Goal: Information Seeking & Learning: Learn about a topic

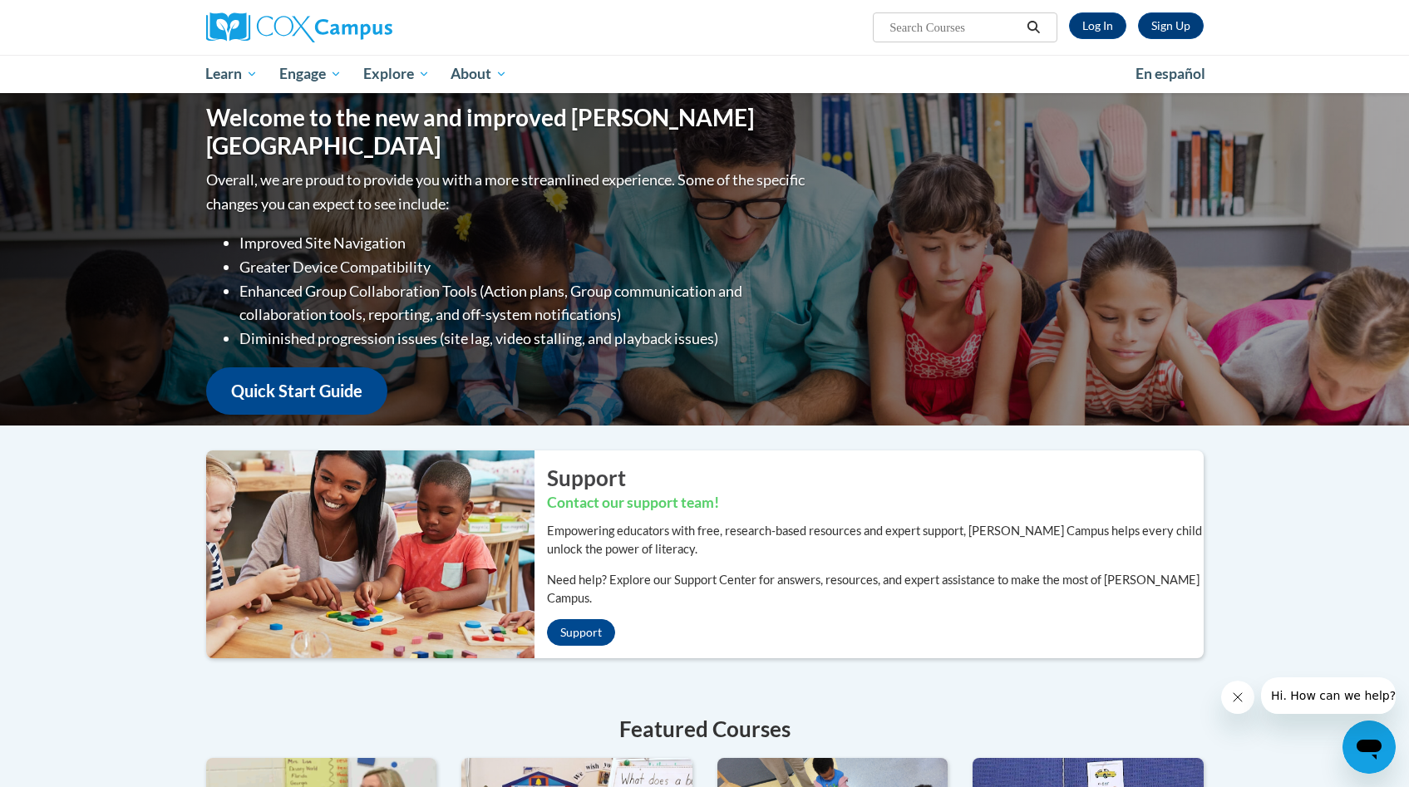
click at [1343, 528] on div "Welcome to the new and improved Cox Campus Overall, we are proud to provide you…" at bounding box center [704, 660] width 1409 height 1134
click at [1092, 28] on link "Log In" at bounding box center [1097, 25] width 57 height 27
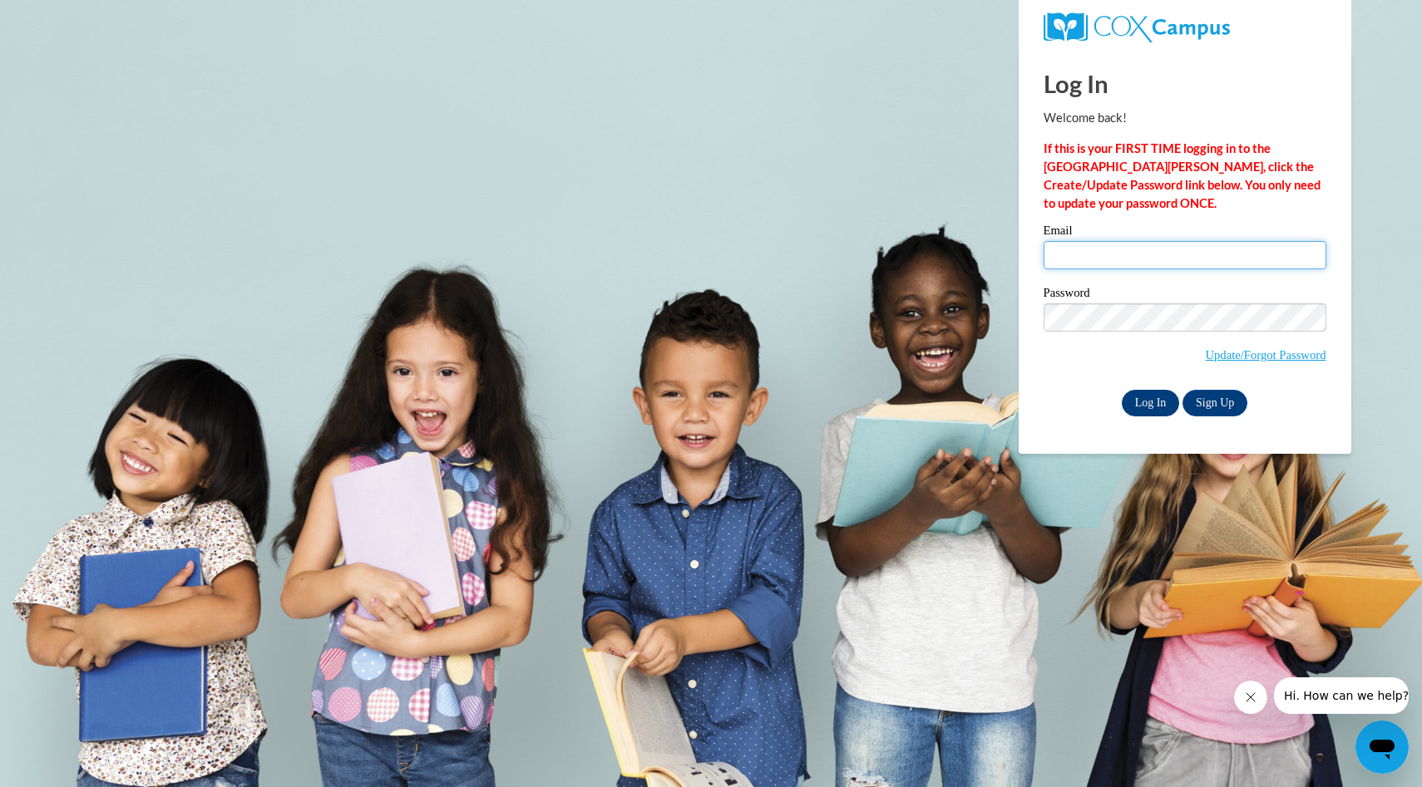
type input "jdominic@norrisacademywi.org"
click at [1148, 402] on input "Log In" at bounding box center [1151, 403] width 58 height 27
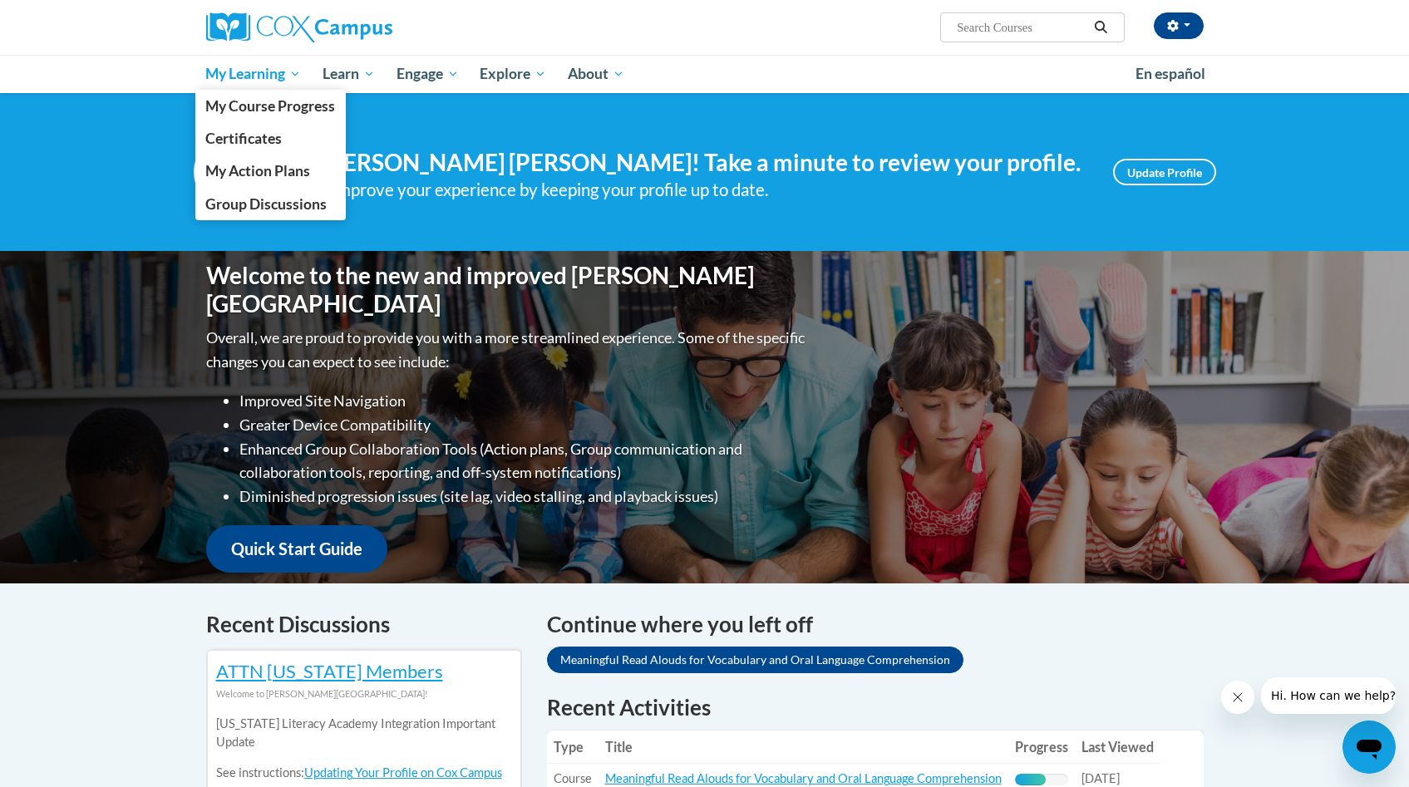
click at [293, 78] on span "My Learning" at bounding box center [253, 74] width 96 height 20
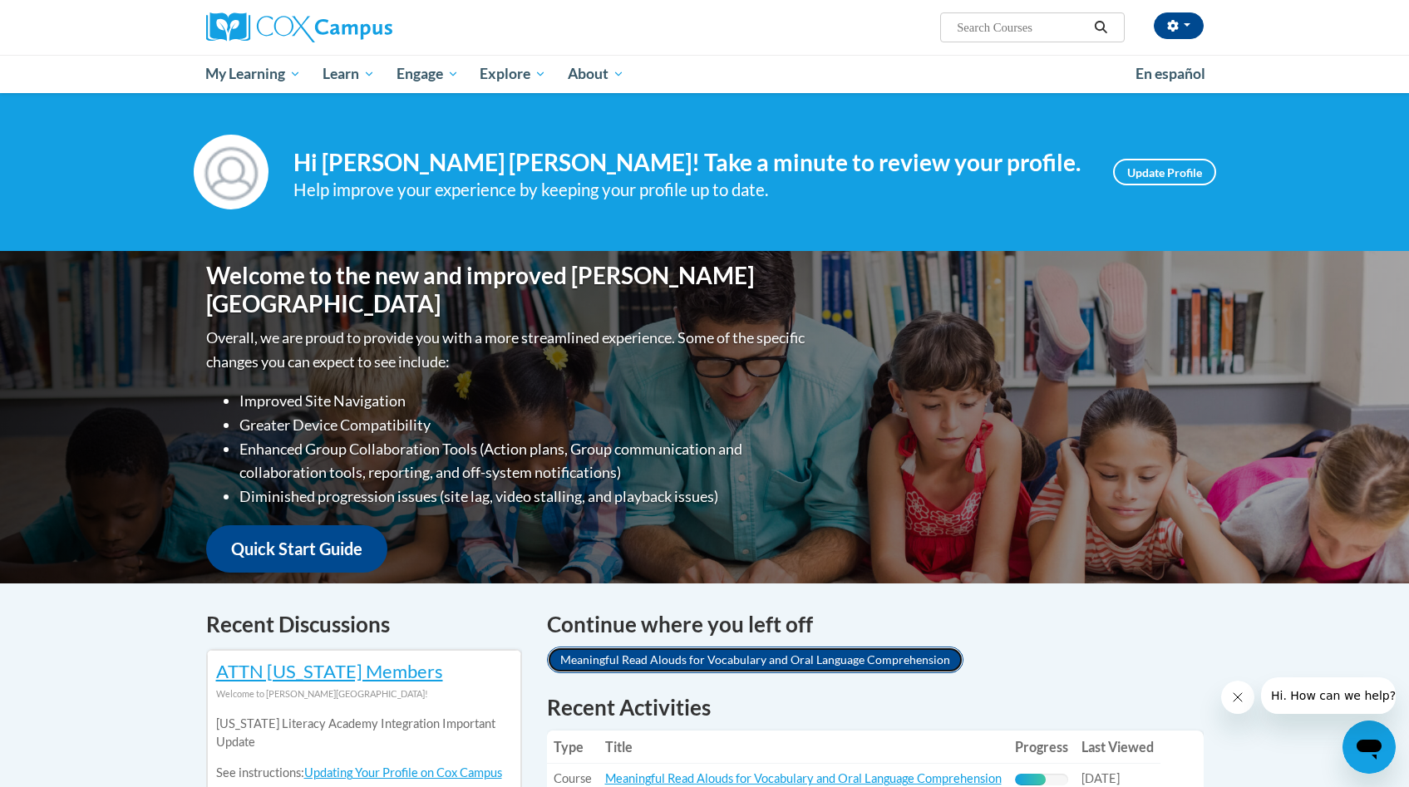
click at [904, 660] on link "Meaningful Read Alouds for Vocabulary and Oral Language Comprehension" at bounding box center [755, 660] width 417 height 27
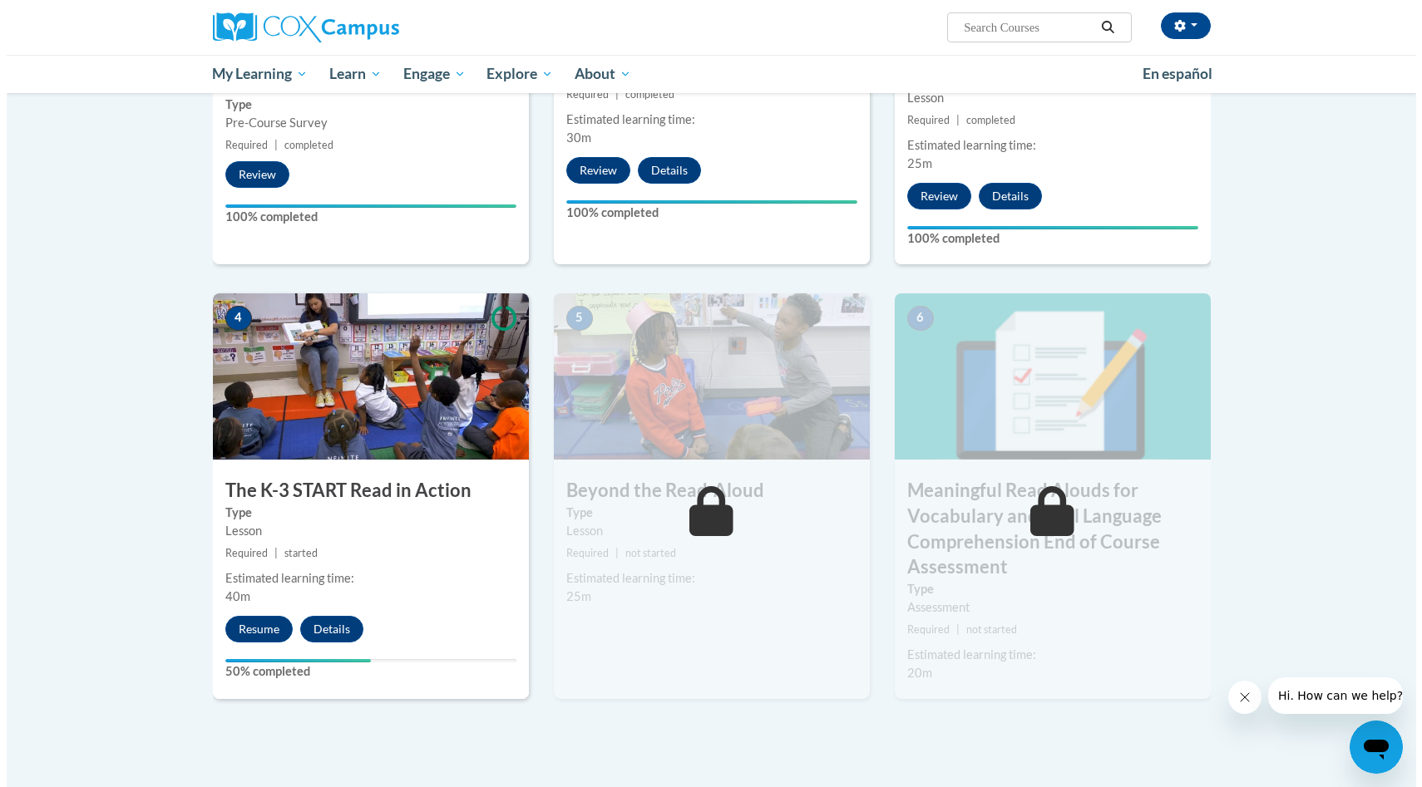
scroll to position [659, 0]
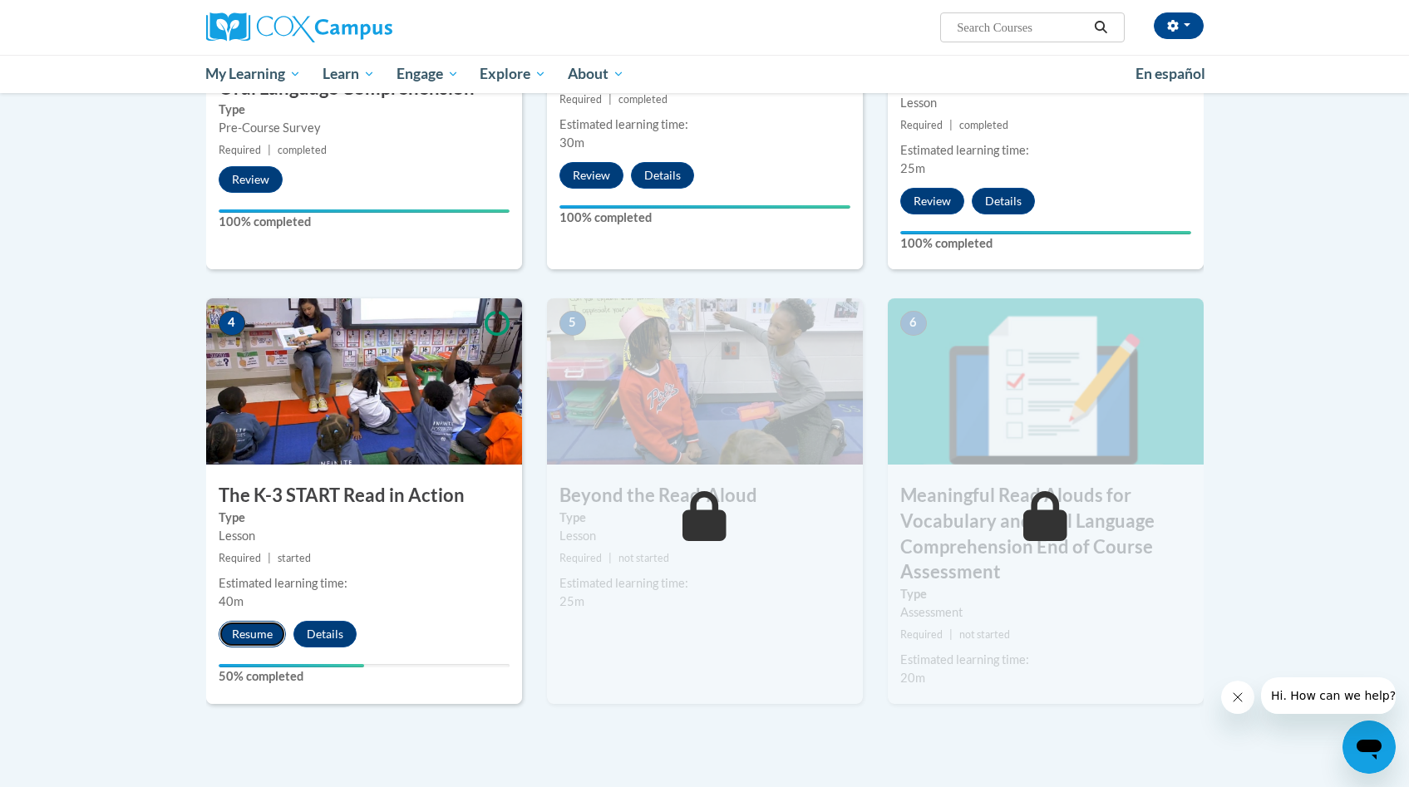
click at [246, 638] on button "Resume" at bounding box center [252, 634] width 67 height 27
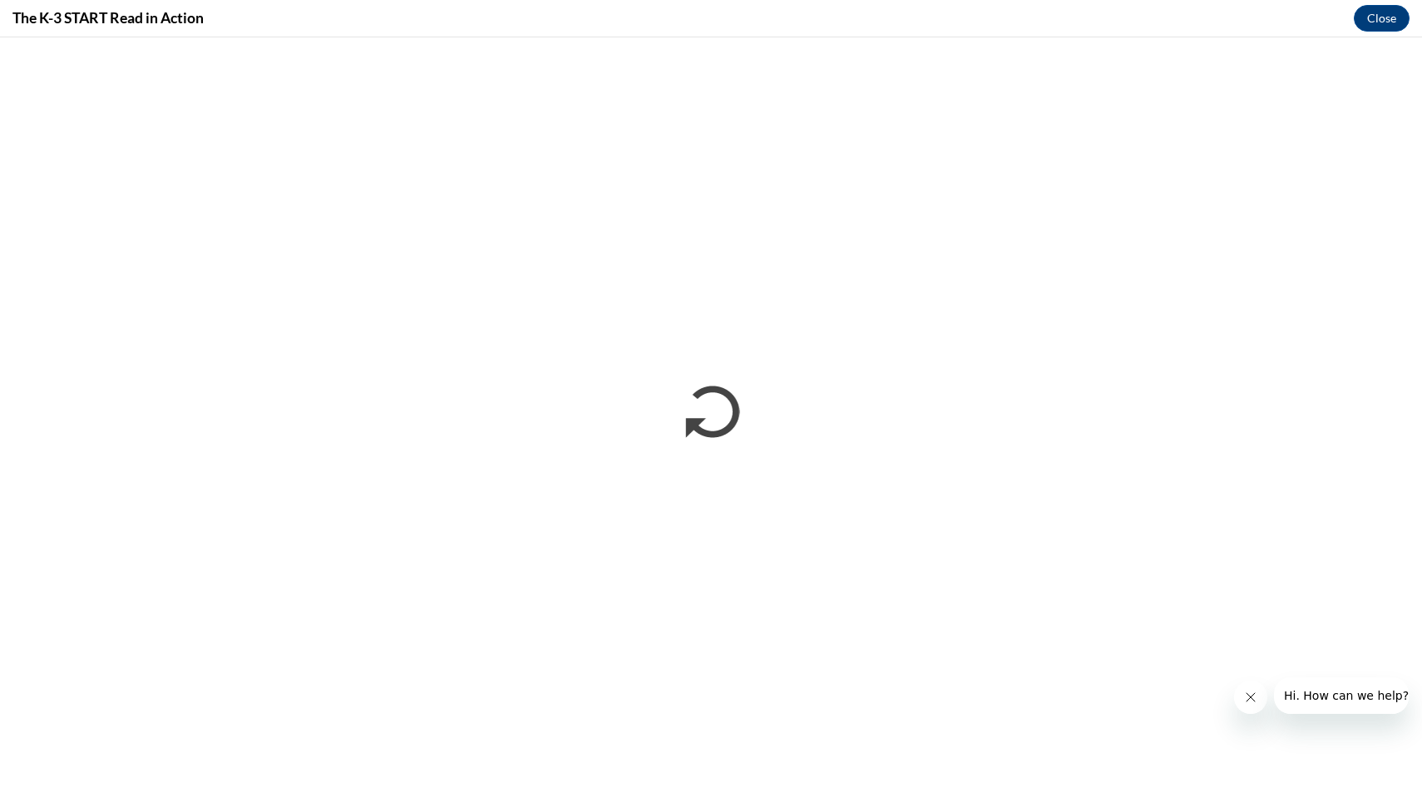
scroll to position [0, 0]
